Goal: Task Accomplishment & Management: Manage account settings

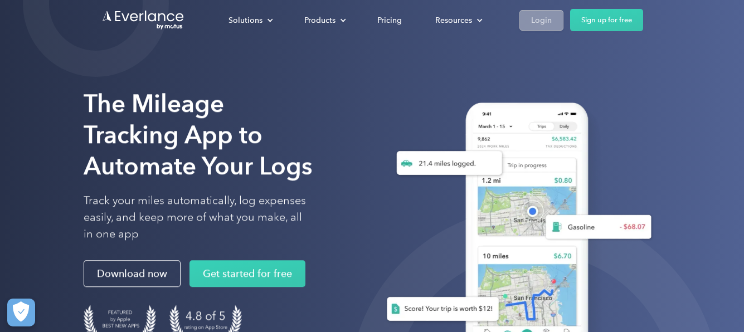
click at [546, 16] on div "Login" at bounding box center [541, 20] width 21 height 14
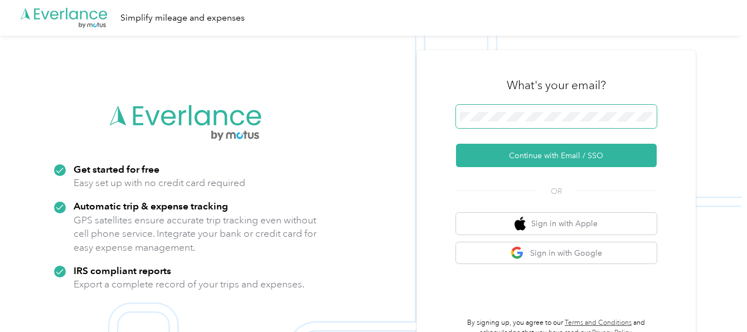
click at [508, 111] on span at bounding box center [556, 116] width 201 height 23
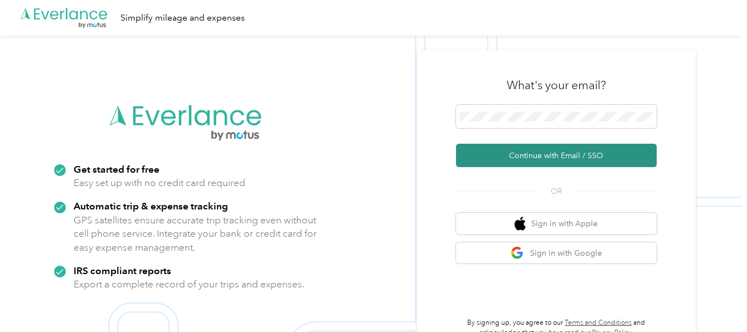
click at [538, 162] on button "Continue with Email / SSO" at bounding box center [556, 155] width 201 height 23
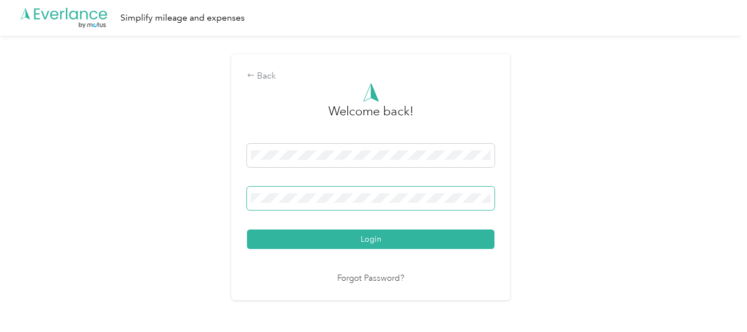
click at [247, 230] on button "Login" at bounding box center [370, 240] width 247 height 20
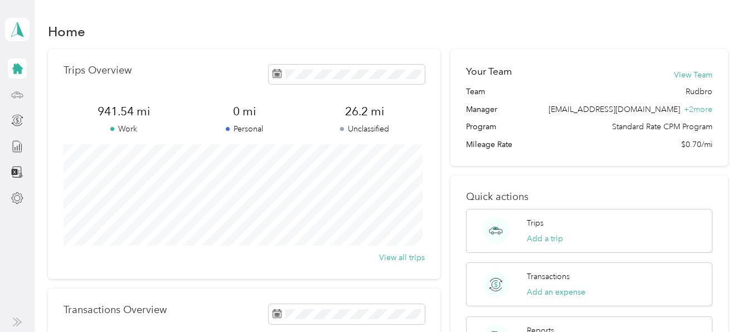
click at [13, 95] on icon at bounding box center [17, 95] width 12 height 12
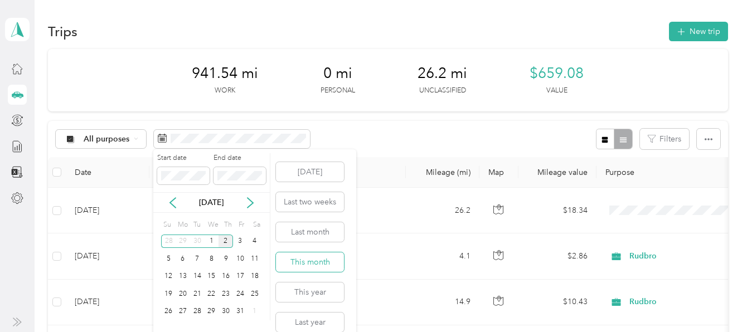
click at [312, 262] on button "This month" at bounding box center [310, 263] width 68 height 20
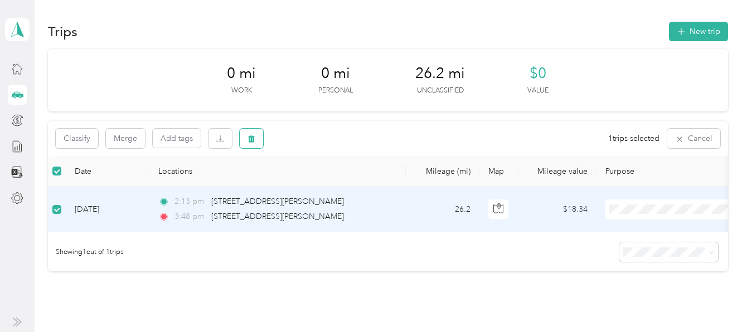
click at [253, 139] on icon "button" at bounding box center [252, 138] width 7 height 7
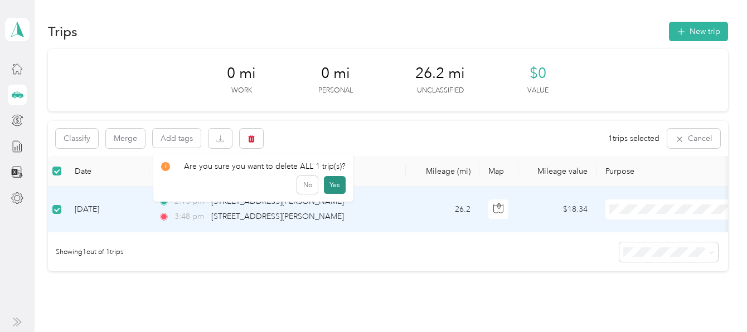
click at [336, 183] on button "Yes" at bounding box center [335, 185] width 22 height 18
